Goal: Task Accomplishment & Management: Use online tool/utility

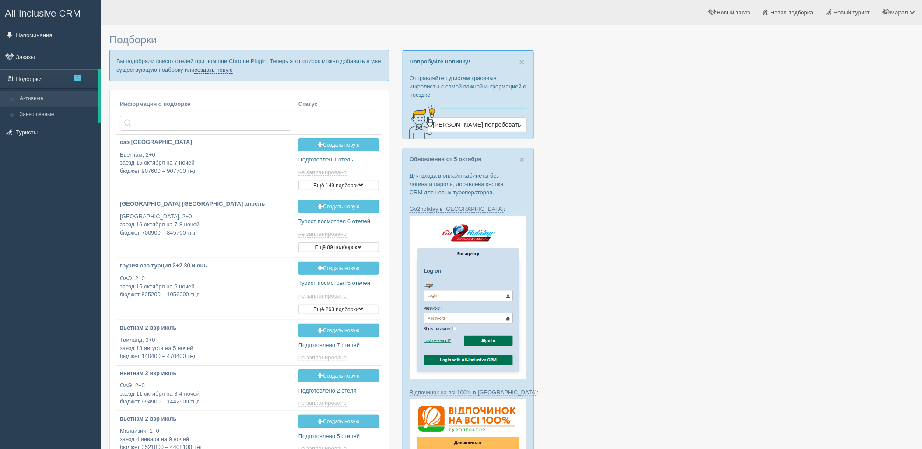
drag, startPoint x: 216, startPoint y: 63, endPoint x: 216, endPoint y: 68, distance: 5.3
click at [216, 63] on p "Вы подобрали список отелей при помощи Chrome Plugin. Теперь этот список можно д…" at bounding box center [249, 65] width 280 height 31
click at [217, 71] on link "создать новую" at bounding box center [213, 70] width 39 height 7
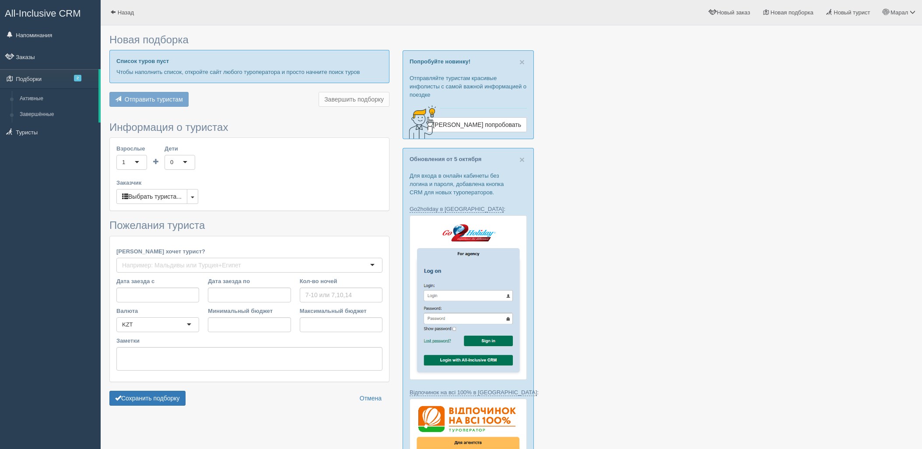
type input "7"
type input "900300"
type input "934400"
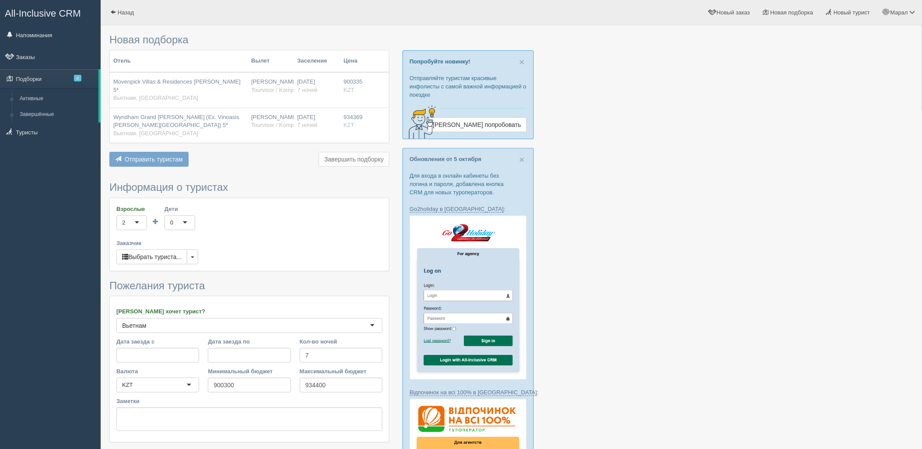
scroll to position [49, 0]
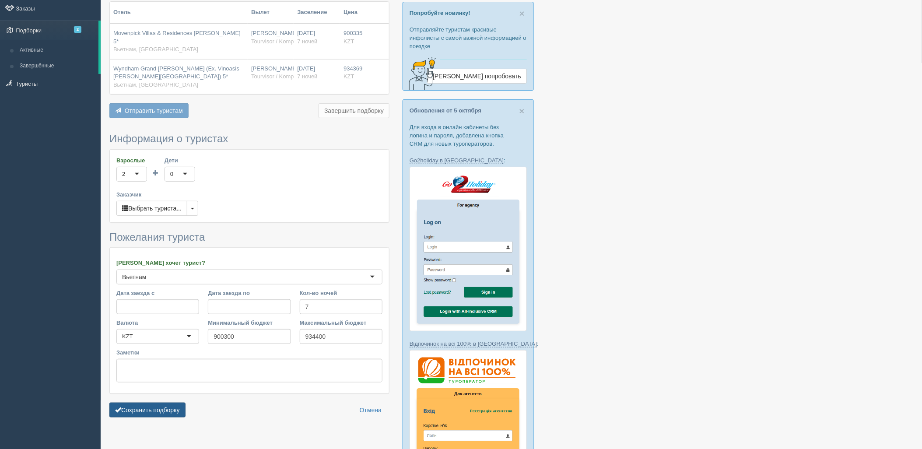
click at [160, 403] on button "Сохранить подборку" at bounding box center [147, 410] width 76 height 15
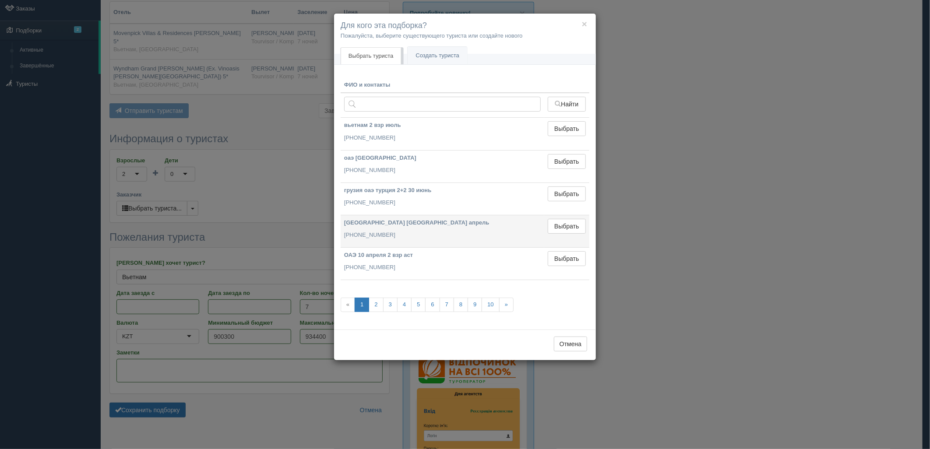
click at [573, 215] on td "Выбрать Выбран" at bounding box center [566, 231] width 45 height 32
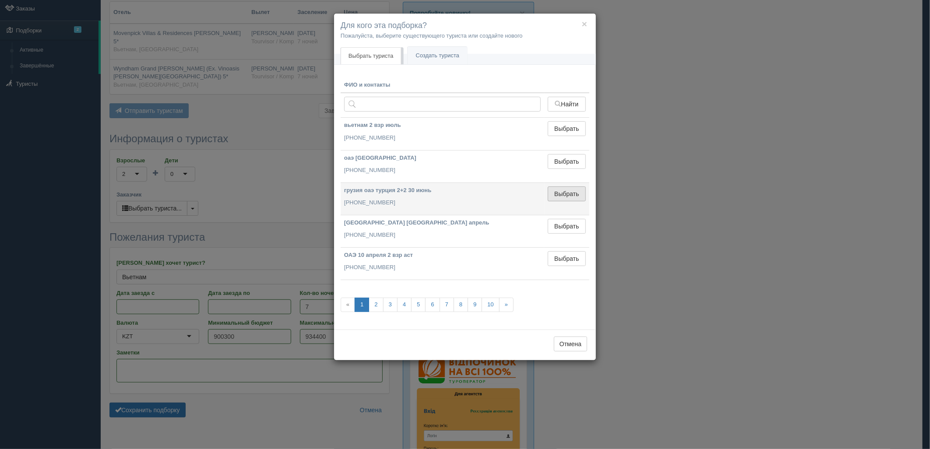
drag, startPoint x: 574, startPoint y: 204, endPoint x: 571, endPoint y: 192, distance: 12.2
click at [574, 203] on td "Выбрать Выбран" at bounding box center [566, 199] width 45 height 32
click at [571, 191] on button "Выбрать" at bounding box center [567, 194] width 38 height 15
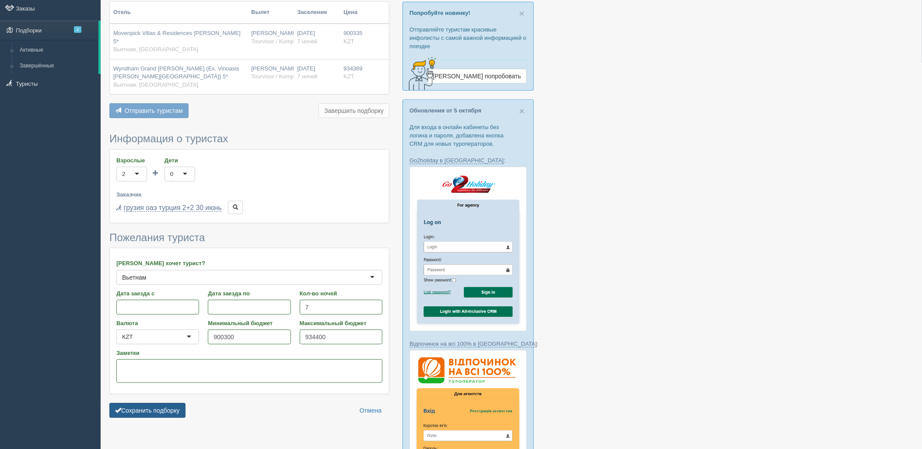
drag, startPoint x: 183, startPoint y: 400, endPoint x: 176, endPoint y: 402, distance: 6.8
click at [176, 403] on button "Сохранить подборку" at bounding box center [147, 410] width 76 height 15
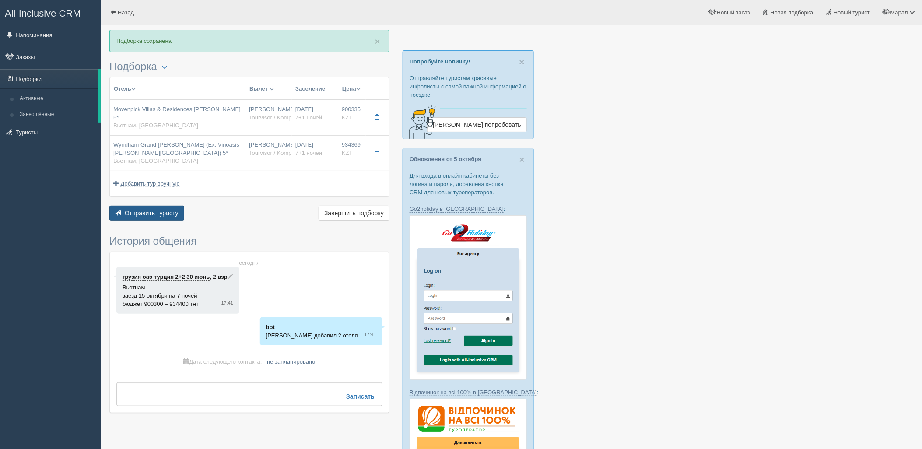
click at [158, 210] on span "Отправить туристу" at bounding box center [152, 213] width 54 height 7
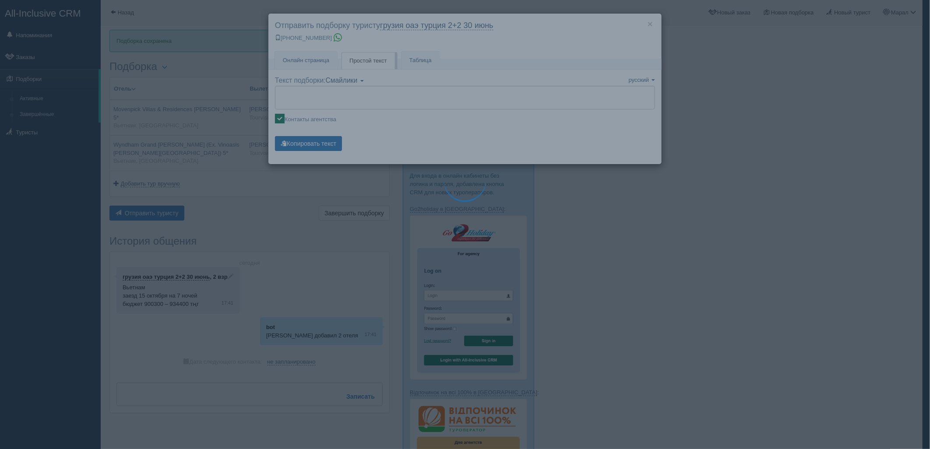
type textarea "🌞 Добрый день! Предлагаем Вам рассмотреть следующие варианты: 🌎 Вьетнам, Фукуок…"
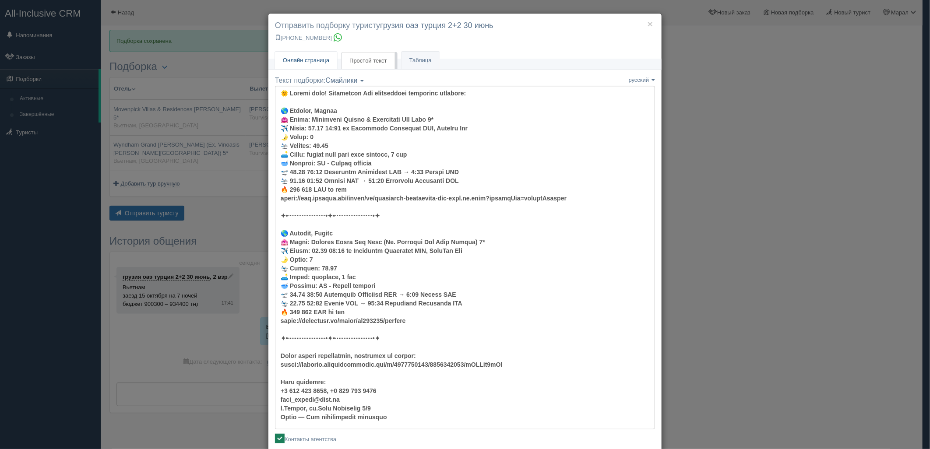
click at [320, 62] on span "Онлайн страница" at bounding box center [306, 60] width 46 height 7
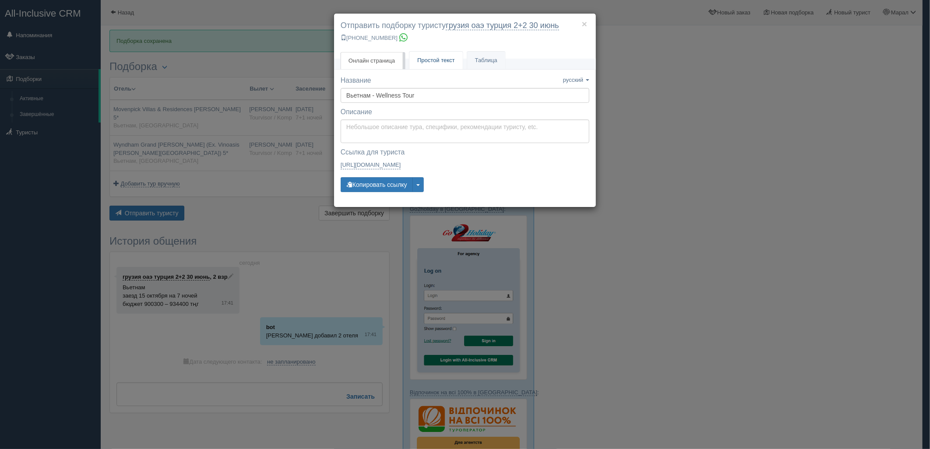
drag, startPoint x: 448, startPoint y: 65, endPoint x: 439, endPoint y: 74, distance: 13.3
click at [447, 64] on link "Простой текст Текст" at bounding box center [435, 61] width 53 height 18
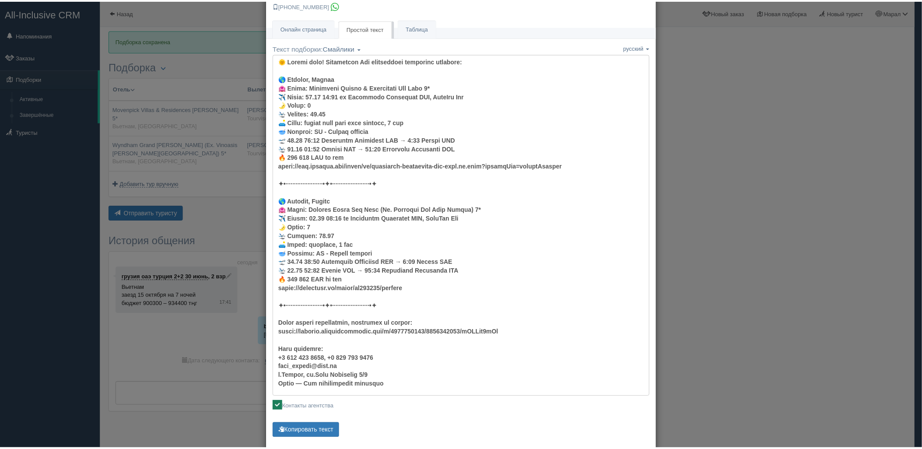
scroll to position [49, 0]
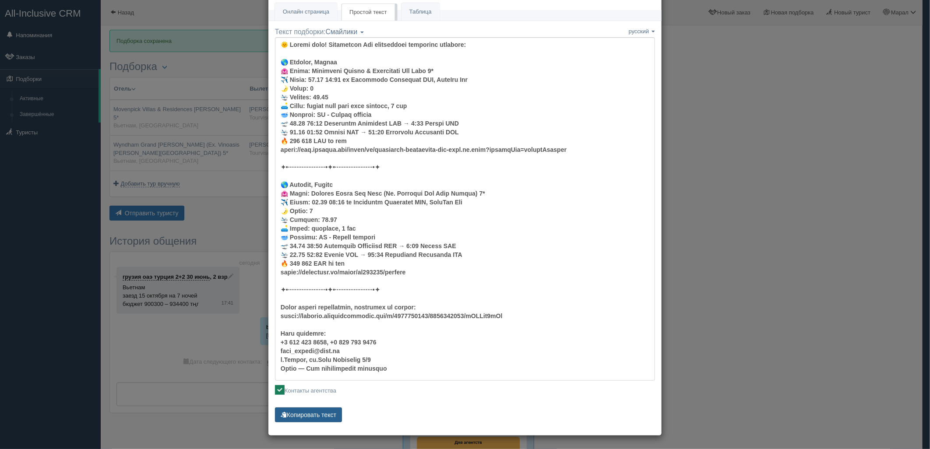
click at [312, 418] on button "Копировать текст" at bounding box center [308, 415] width 67 height 15
click at [311, 418] on button "Копировать текст" at bounding box center [308, 415] width 67 height 15
click at [791, 179] on div "× Отправить подборку туристу грузия оаэ турция 2+2 30 июнь +7 701 880 5580 Онла…" at bounding box center [465, 224] width 930 height 449
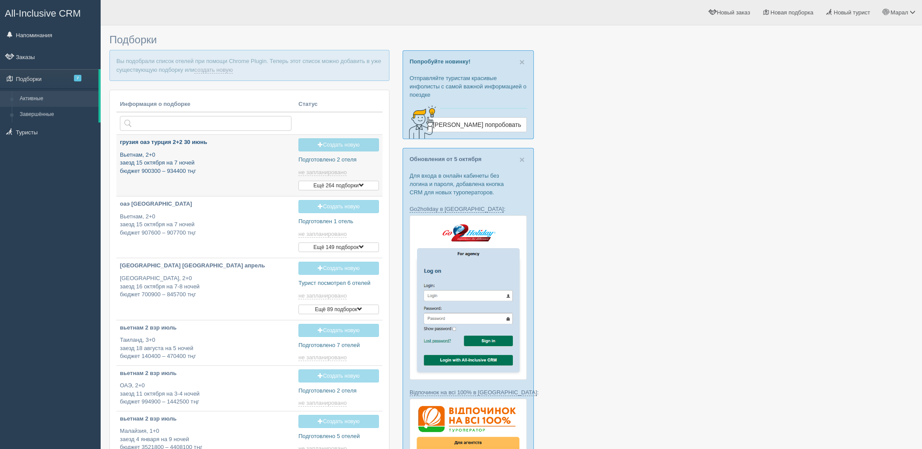
type input "2025-10-11 11:40"
type input "2025-10-11 16:20"
type input "2025-10-11 16:55"
type input "2025-10-11 17:40"
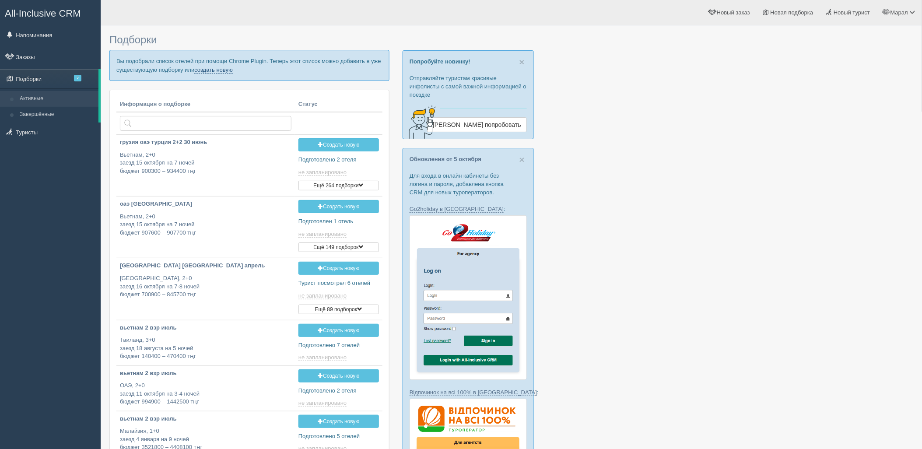
click at [218, 72] on link "создать новую" at bounding box center [213, 70] width 39 height 7
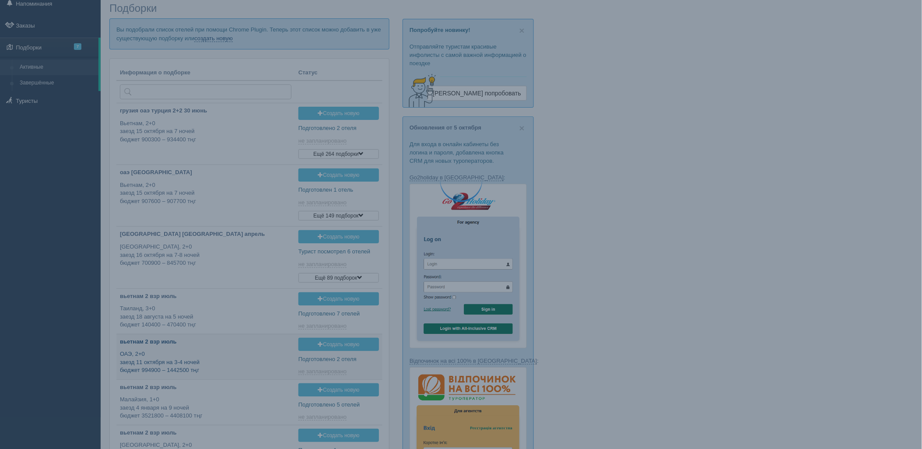
scroll to position [123, 0]
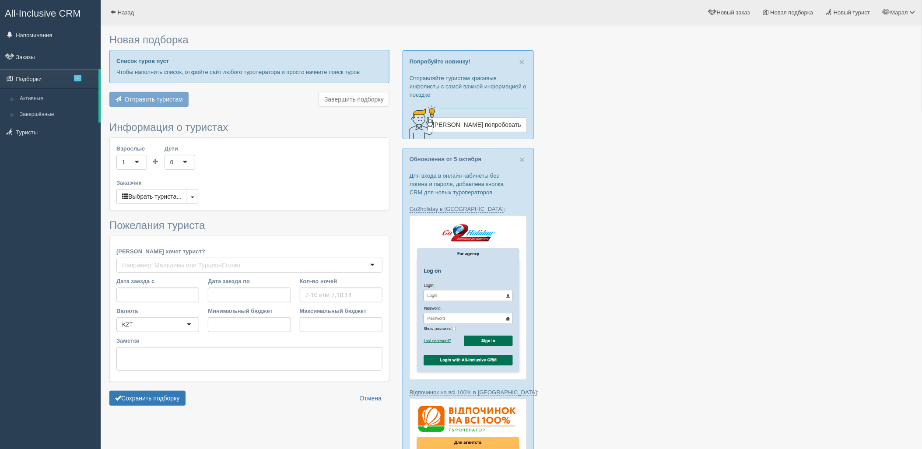
type input "6-7"
type input "932900"
type input "1206700"
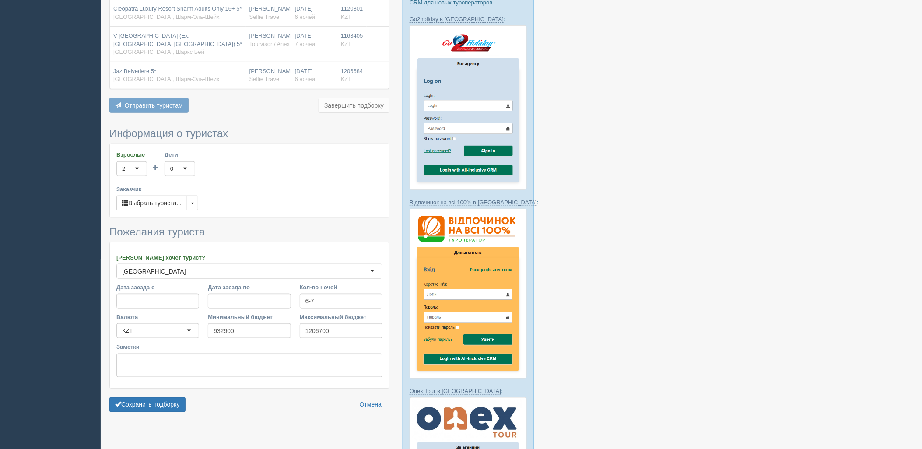
scroll to position [194, 0]
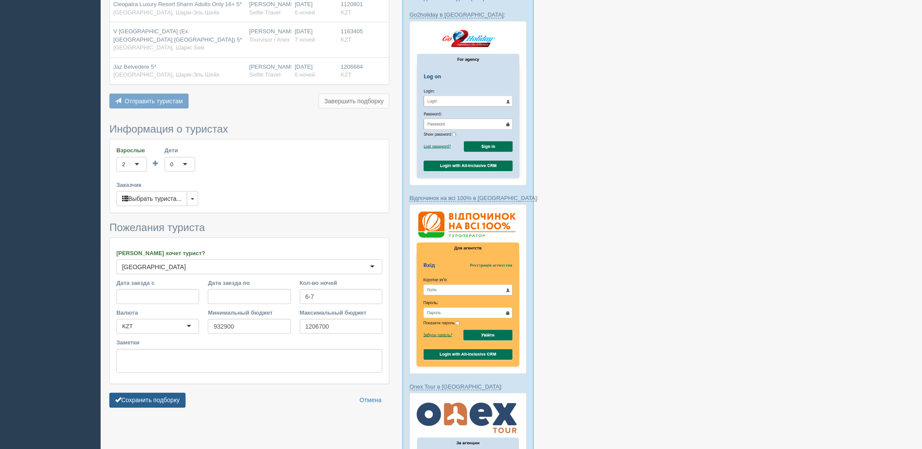
click at [147, 393] on button "Сохранить подборку" at bounding box center [147, 400] width 76 height 15
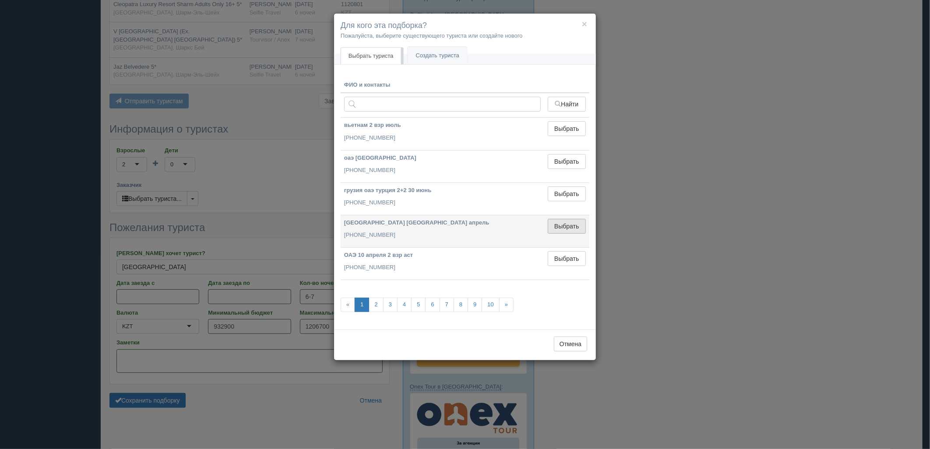
click at [567, 229] on button "Выбрать" at bounding box center [567, 226] width 38 height 15
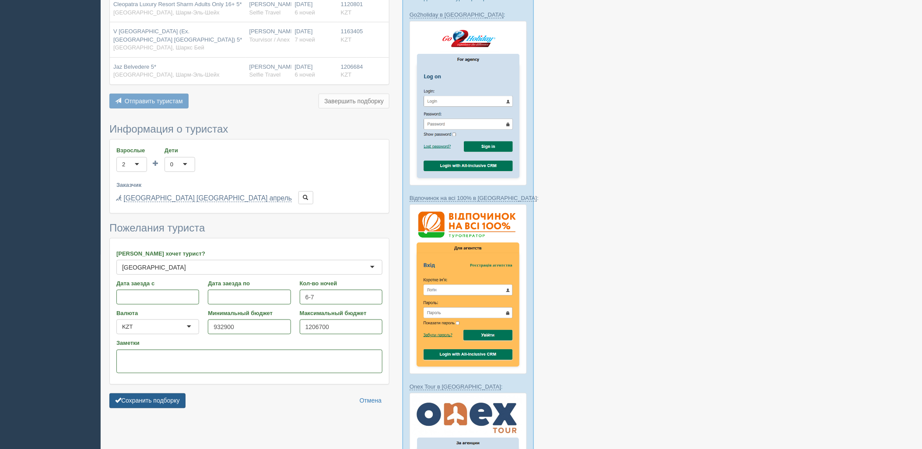
click at [169, 398] on button "Сохранить подборку" at bounding box center [147, 401] width 76 height 15
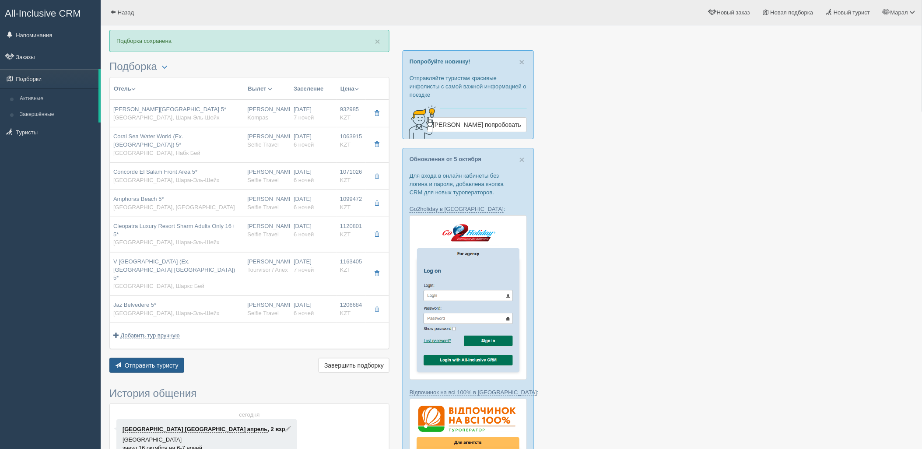
click at [136, 362] on span "Отправить туристу" at bounding box center [152, 365] width 54 height 7
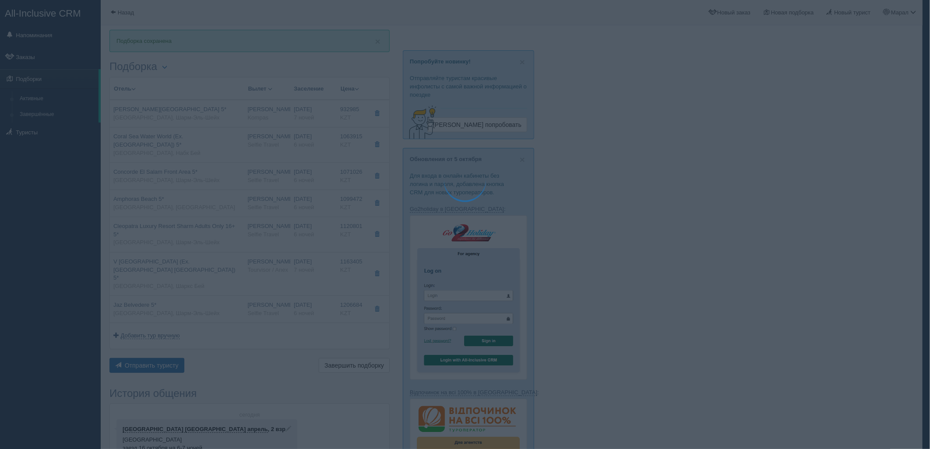
type textarea "🌞 Добрый день! Предлагаем Вам рассмотреть следующие варианты: 🌎 Египет, Шарм-Эл…"
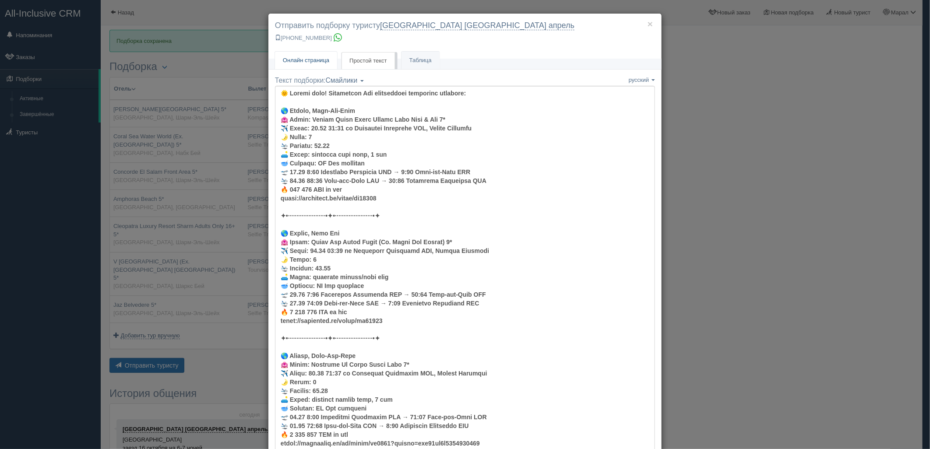
click at [313, 52] on link "Онлайн страница Онлайн" at bounding box center [306, 61] width 62 height 18
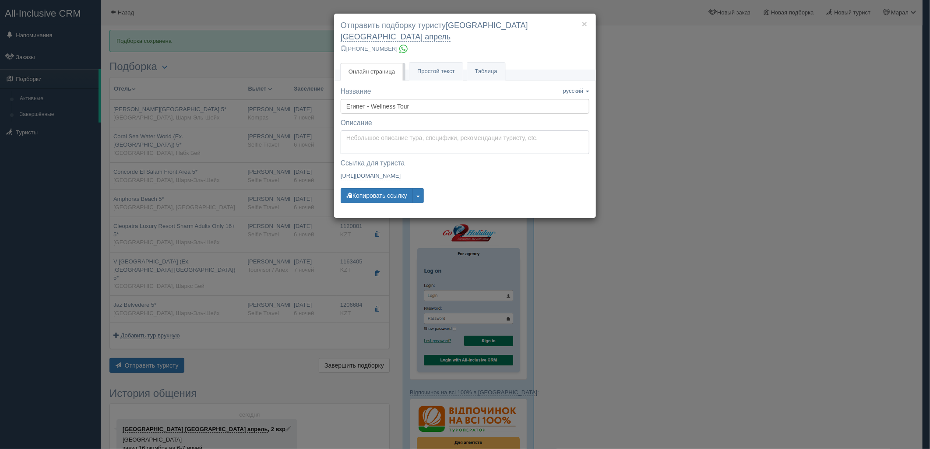
type textarea "Здравствуйте! Ниже представлены варианты туров для Вас. Для просмотра описания …"
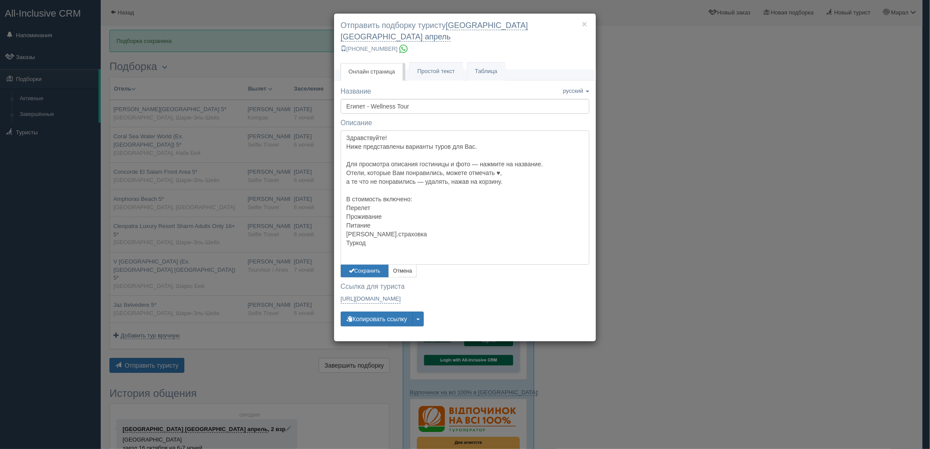
click at [372, 134] on textarea "Здравствуйте! Ниже представлены варианты туров для Вас. Для просмотра описания …" at bounding box center [465, 197] width 249 height 134
click at [366, 265] on button "Сохранить" at bounding box center [365, 271] width 48 height 13
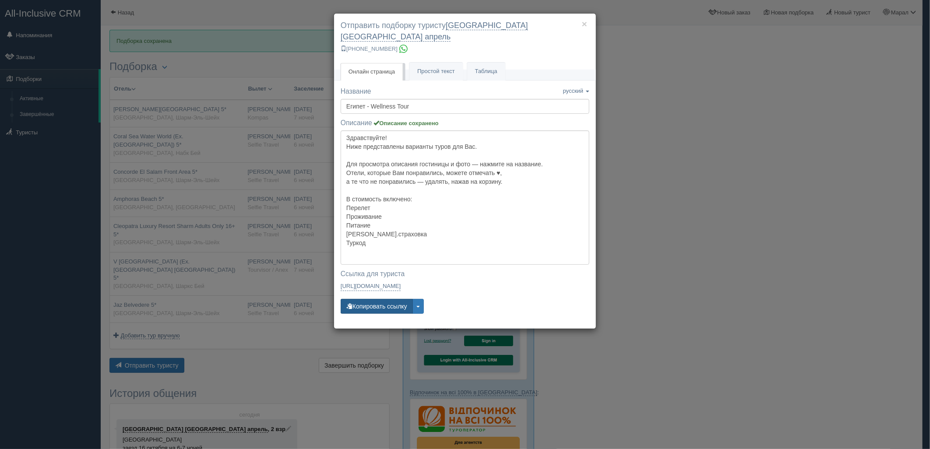
click at [369, 299] on button "Копировать ссылку" at bounding box center [377, 306] width 72 height 15
drag, startPoint x: 833, startPoint y: 173, endPoint x: 603, endPoint y: 8, distance: 283.6
click at [833, 173] on div "× Отправить подборку туристу [GEOGRAPHIC_DATA] [GEOGRAPHIC_DATA] апрель [PHONE_…" at bounding box center [465, 224] width 930 height 449
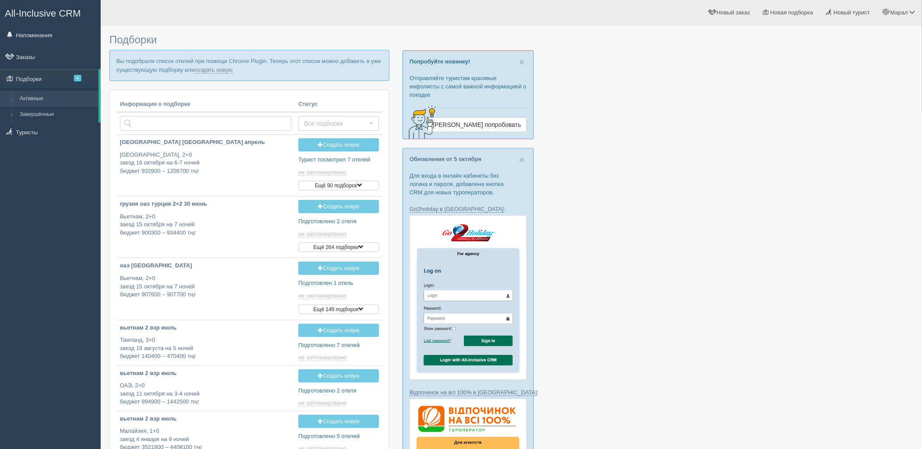
type input "2025-10-11 17:45"
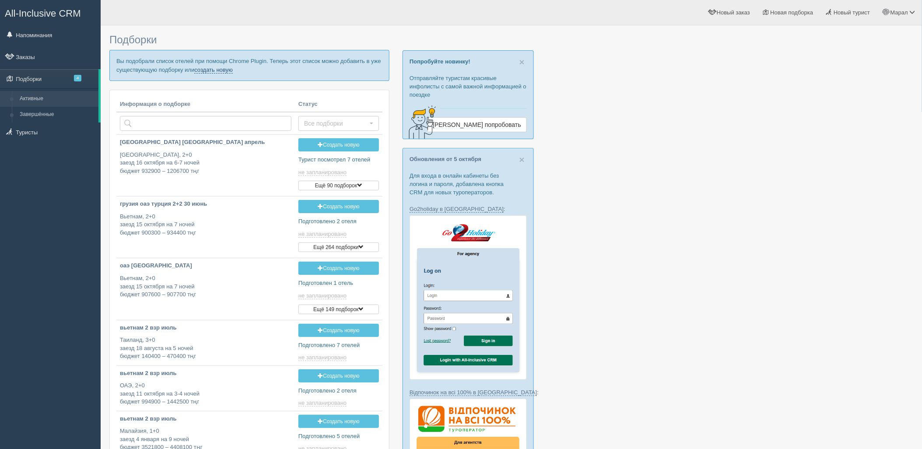
click at [226, 68] on link "создать новую" at bounding box center [213, 70] width 39 height 7
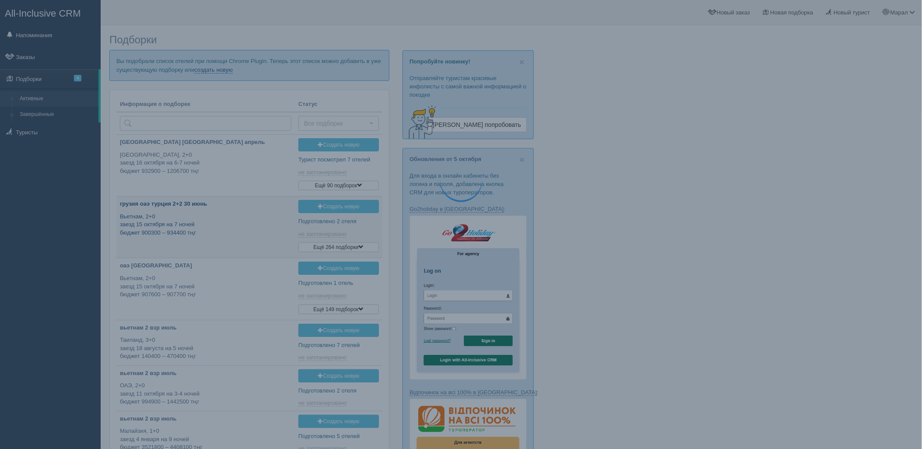
type input "2025-10-11 17:40"
type input "2025-10-11 16:55"
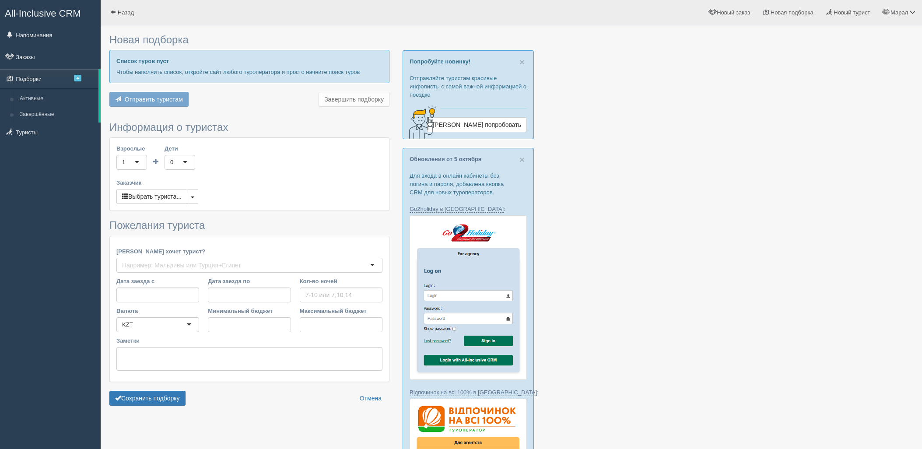
type input "6-7"
type input "707200"
type input "814000"
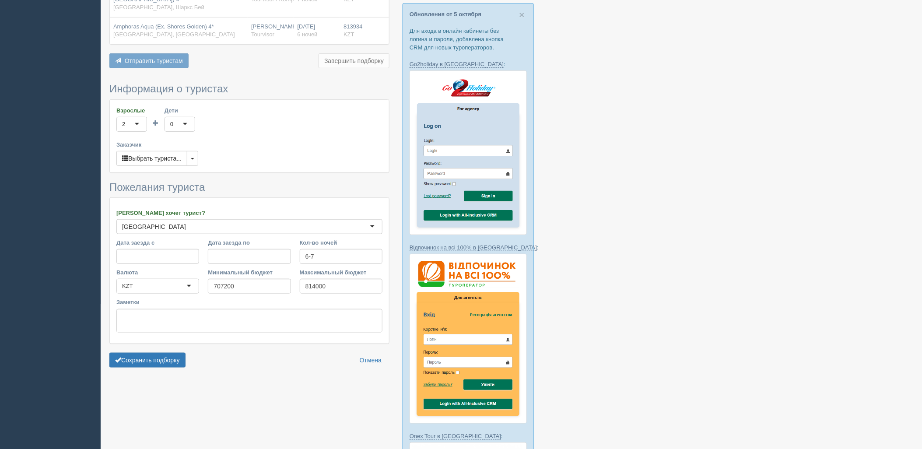
scroll to position [146, 0]
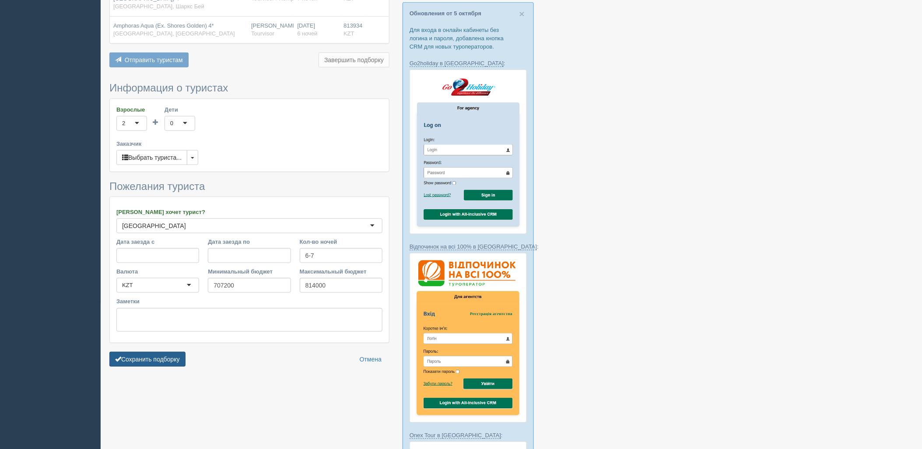
click at [160, 352] on button "Сохранить подборку" at bounding box center [147, 359] width 76 height 15
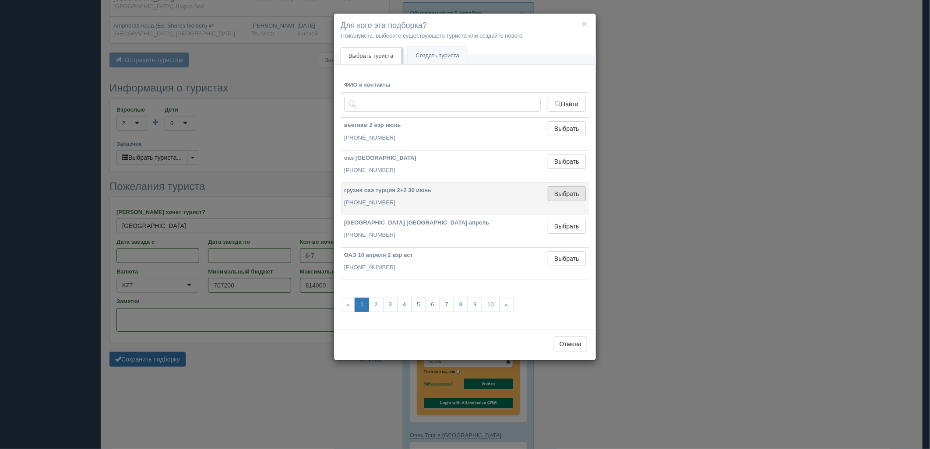
click at [570, 196] on button "Выбрать" at bounding box center [567, 194] width 38 height 15
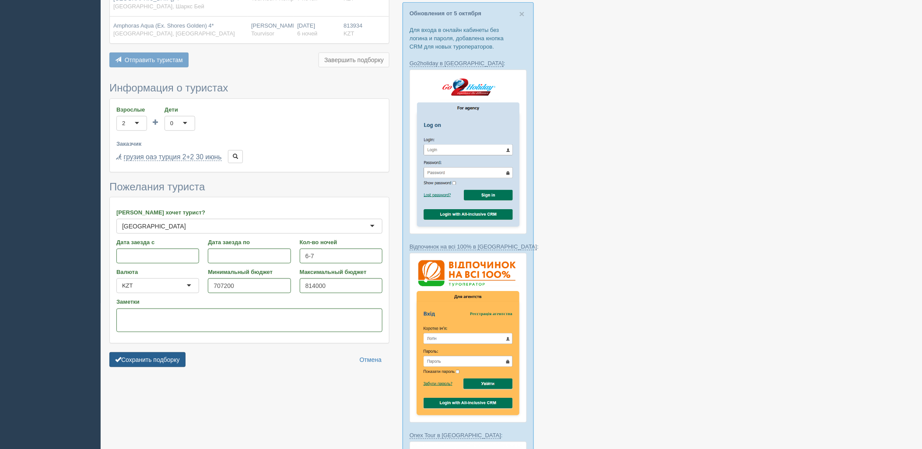
click at [162, 356] on button "Сохранить подборку" at bounding box center [147, 359] width 76 height 15
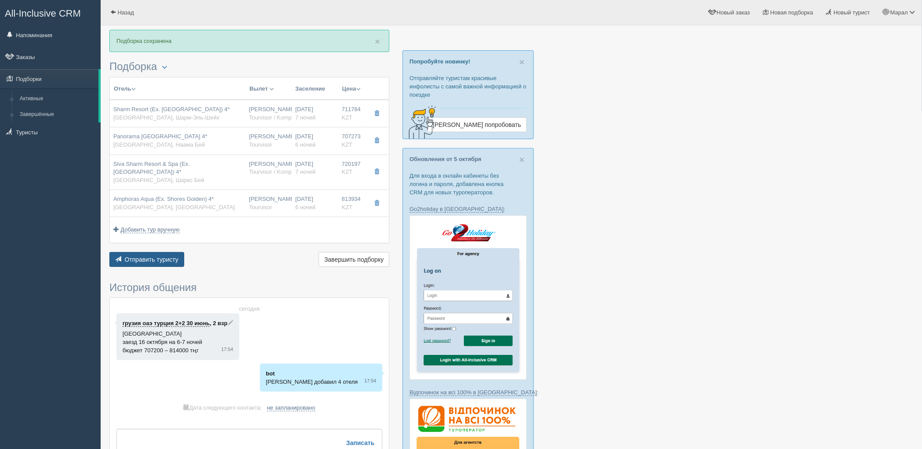
click at [144, 252] on button "Отправить туристу Отправить" at bounding box center [146, 259] width 75 height 15
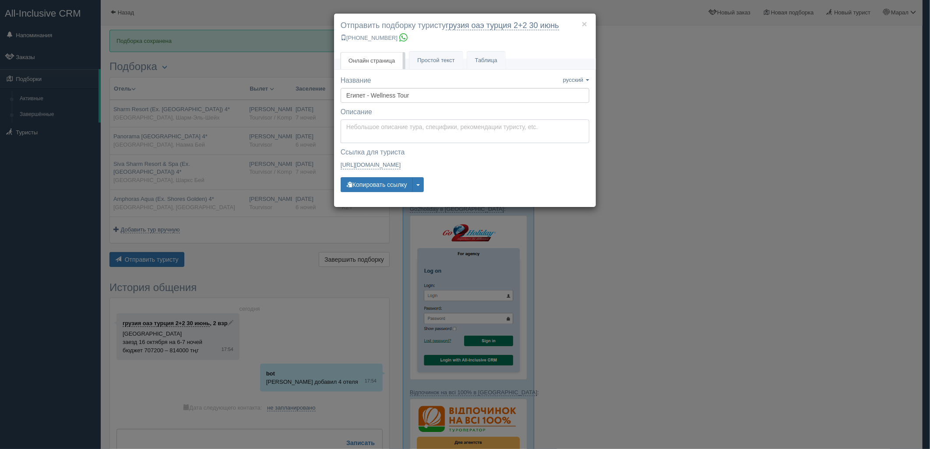
type textarea "Здравствуйте! Ниже представлены варианты туров для Вас. Для просмотра описания …"
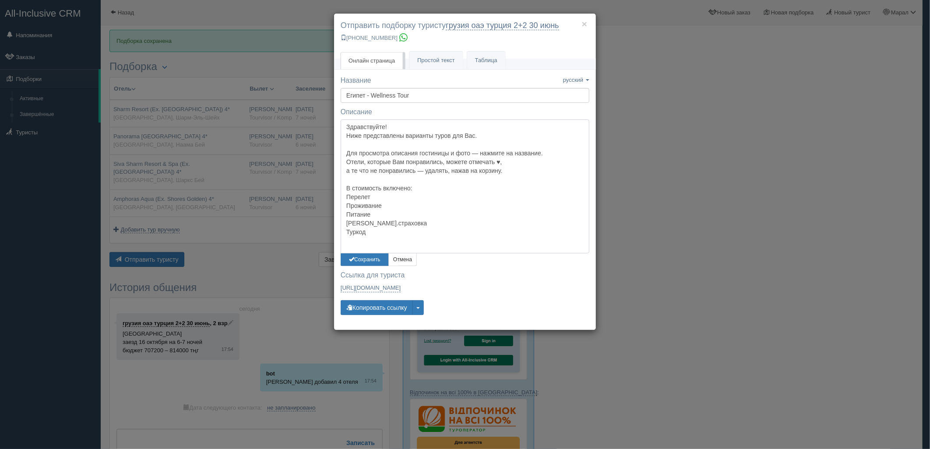
click at [423, 133] on textarea "Здравствуйте! Ниже представлены варианты туров для Вас. Для просмотра описания …" at bounding box center [465, 187] width 249 height 134
drag, startPoint x: 362, startPoint y: 247, endPoint x: 364, endPoint y: 259, distance: 11.6
click at [362, 251] on textarea "Здравствуйте! Ниже представлены варианты туров для Вас. Для просмотра описания …" at bounding box center [465, 187] width 249 height 134
click at [364, 259] on button "Сохранить" at bounding box center [365, 259] width 48 height 13
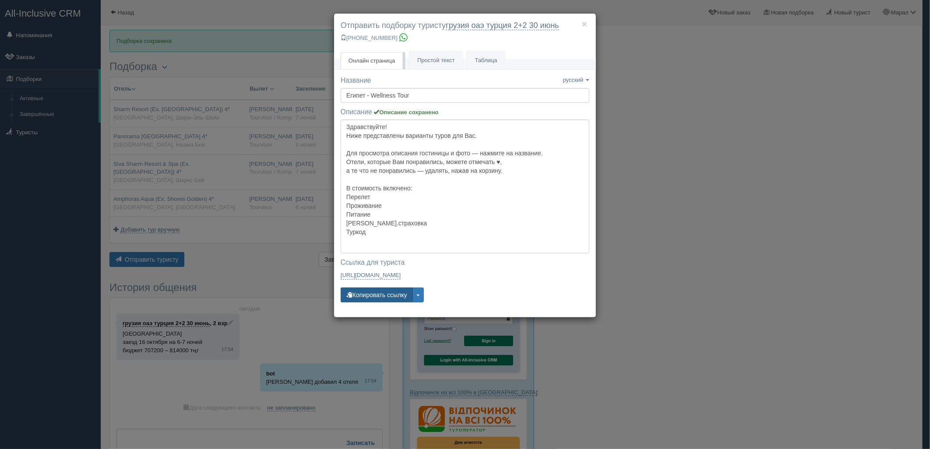
click at [363, 296] on button "Копировать ссылку" at bounding box center [377, 295] width 72 height 15
click at [873, 255] on div "× Отправить подборку туристу грузия оаэ турция 2+2 30 июнь +7 701 880 5580 Онла…" at bounding box center [465, 224] width 930 height 449
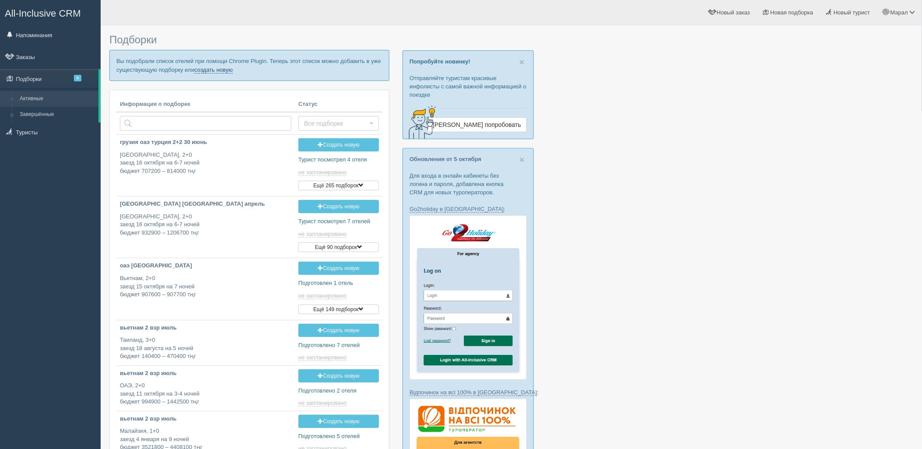
click at [229, 67] on link "создать новую" at bounding box center [213, 70] width 39 height 7
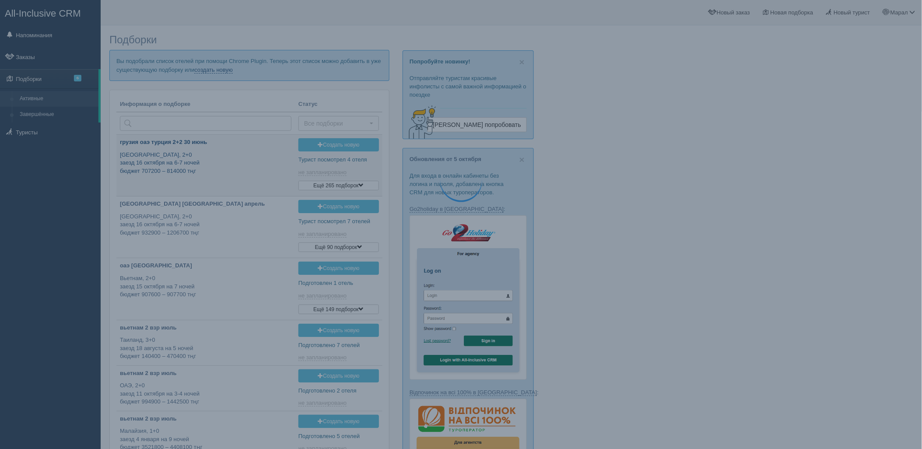
type input "[DATE] 17:50"
type input "[DATE] 17:45"
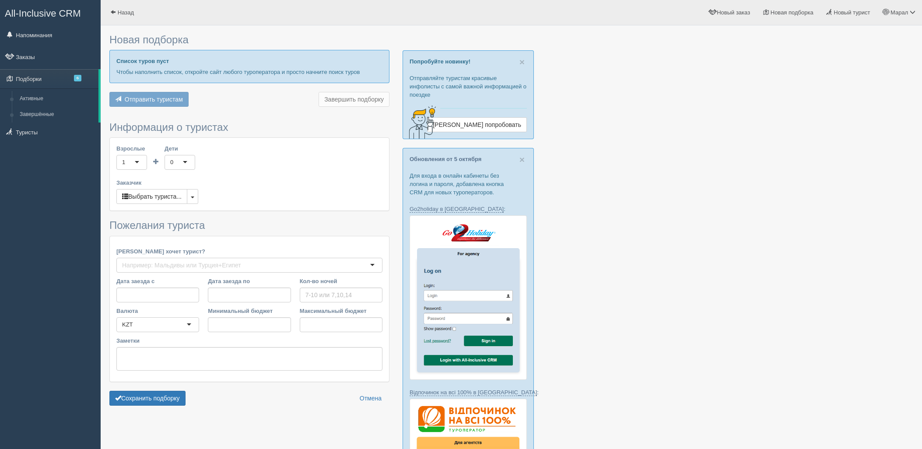
type input "7"
type input "1868700"
type input "2262400"
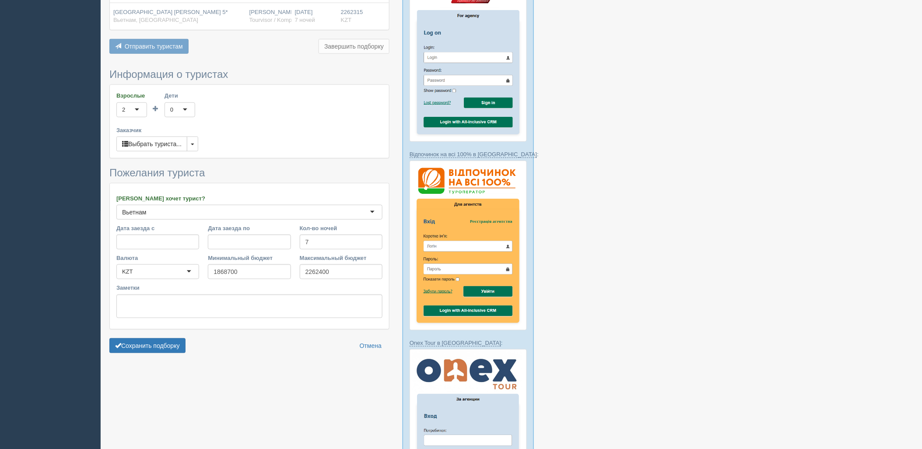
scroll to position [243, 0]
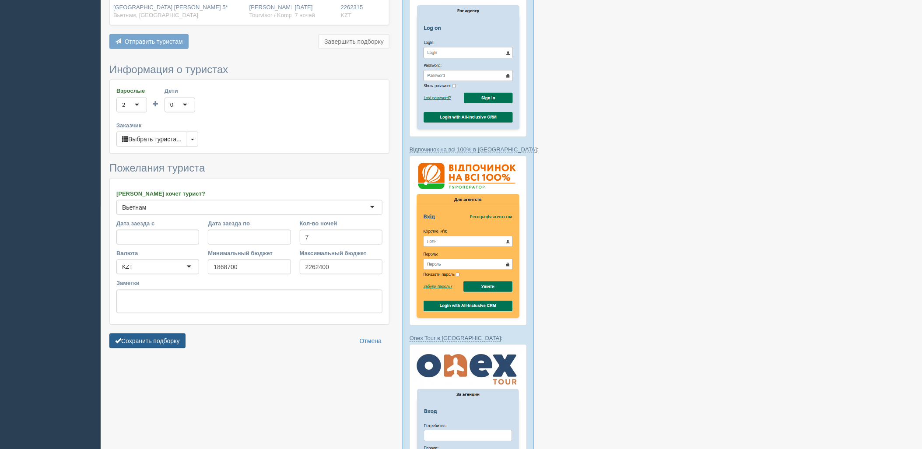
click at [151, 334] on button "Сохранить подборку" at bounding box center [147, 341] width 76 height 15
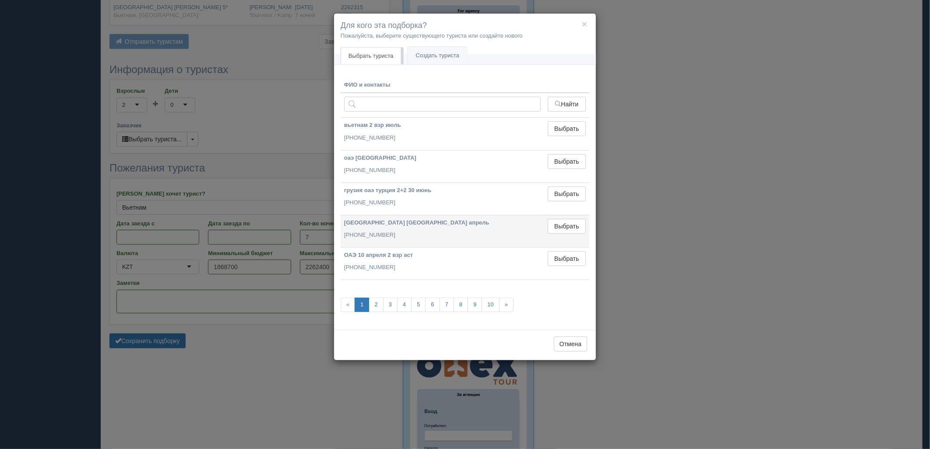
click at [558, 234] on td "Выбрать Выбран" at bounding box center [566, 231] width 45 height 32
drag, startPoint x: 580, startPoint y: 226, endPoint x: 294, endPoint y: 295, distance: 293.9
click at [578, 225] on button "Выбрать" at bounding box center [567, 226] width 38 height 15
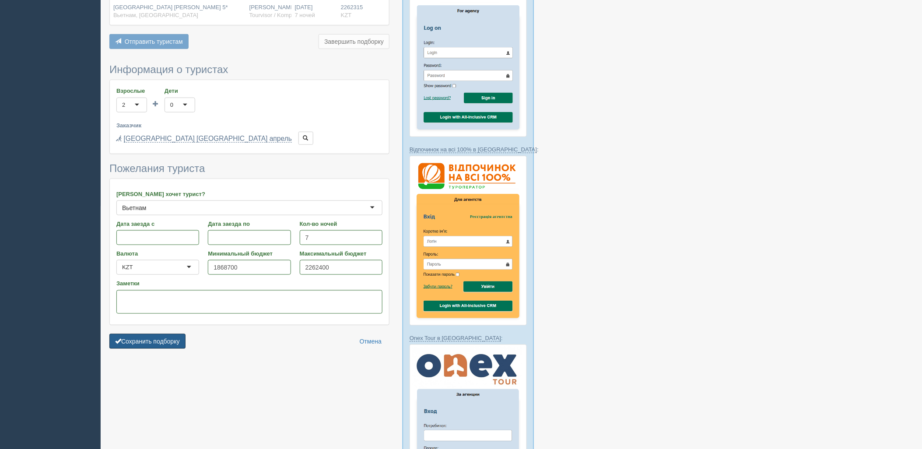
drag, startPoint x: 161, startPoint y: 334, endPoint x: 239, endPoint y: 168, distance: 183.3
click at [161, 334] on button "Сохранить подборку" at bounding box center [147, 341] width 76 height 15
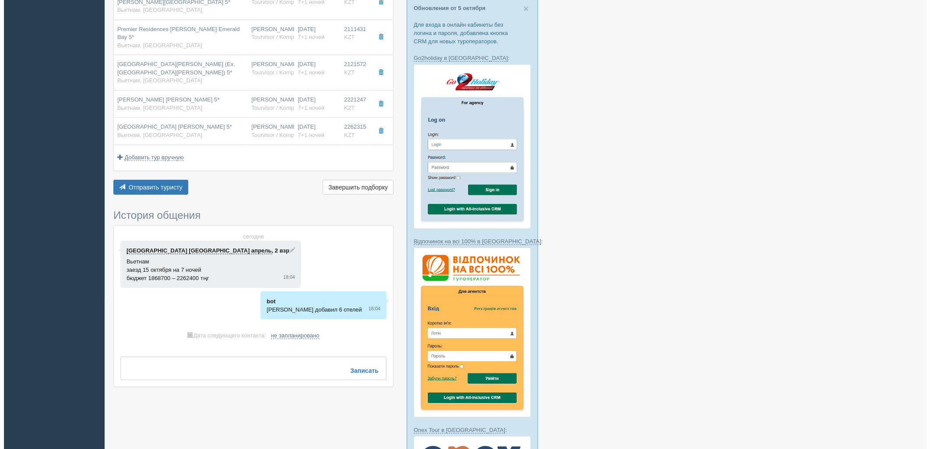
scroll to position [146, 0]
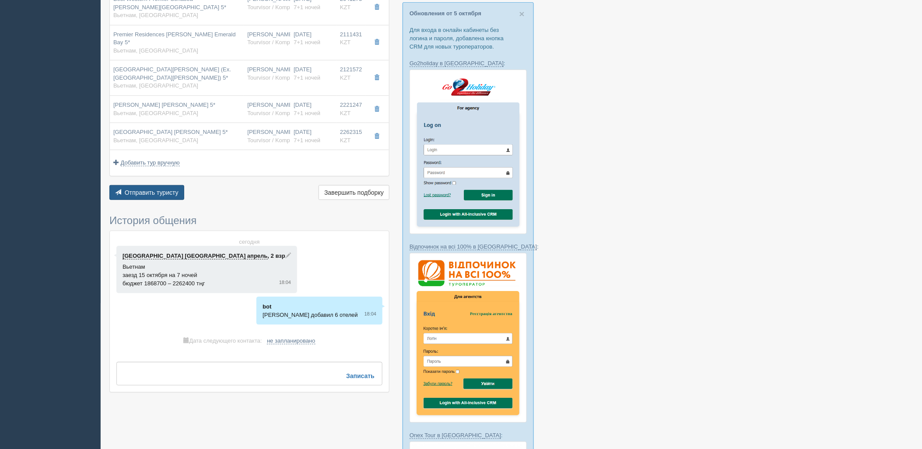
click at [149, 188] on button "Отправить туристу Отправить" at bounding box center [146, 192] width 75 height 15
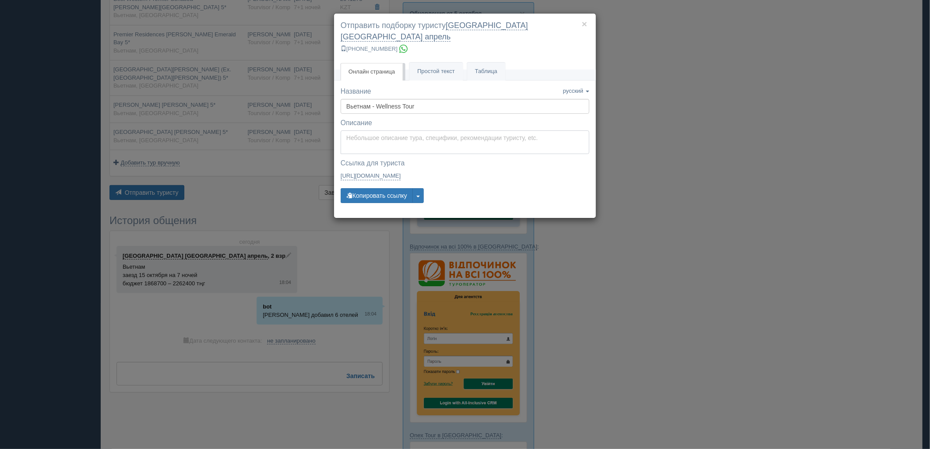
type textarea "Здравствуйте! Ниже представлены варианты туров для Вас. Для просмотра описания …"
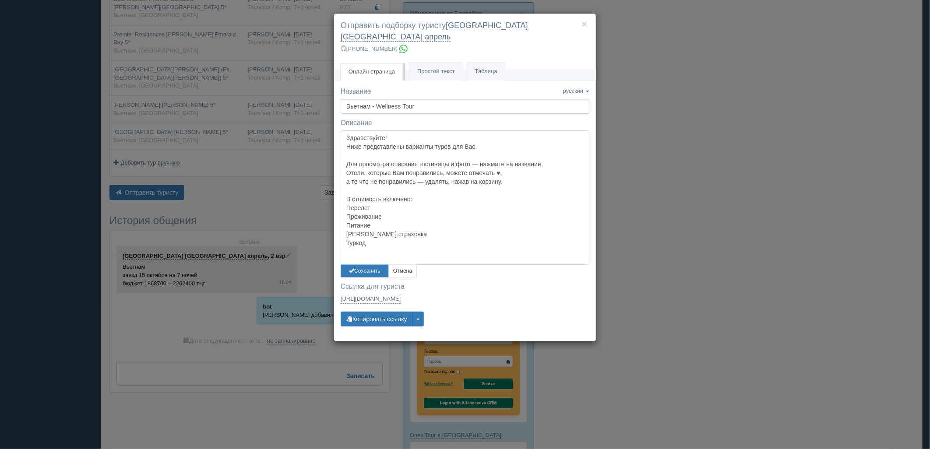
click at [356, 134] on textarea "Здравствуйте! Ниже представлены варианты туров для Вас. Для просмотра описания …" at bounding box center [465, 197] width 249 height 134
click at [364, 265] on button "Сохранить" at bounding box center [365, 271] width 48 height 13
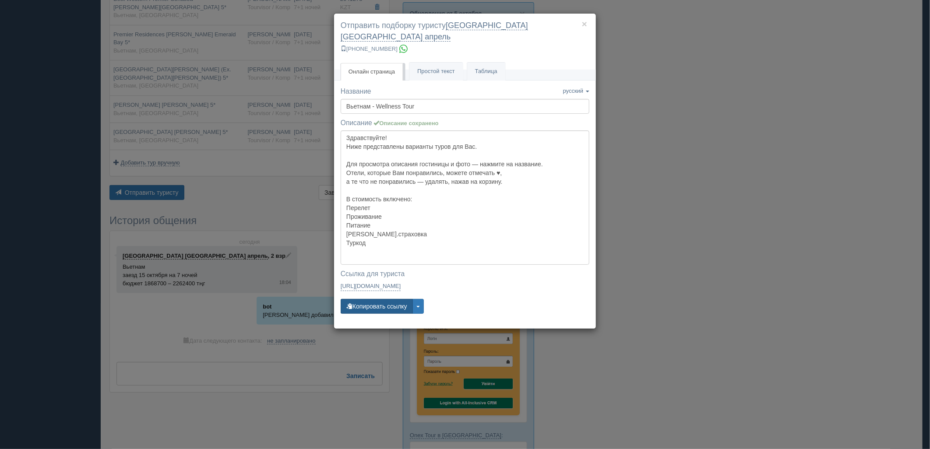
click at [370, 299] on button "Копировать ссылку" at bounding box center [377, 306] width 72 height 15
